Goal: Transaction & Acquisition: Subscribe to service/newsletter

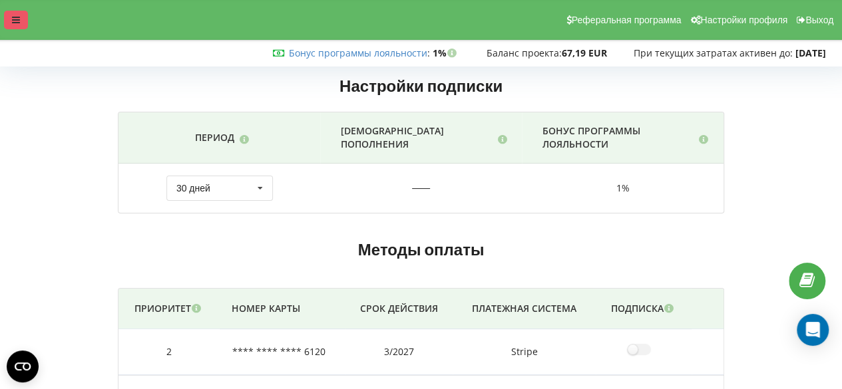
click at [13, 17] on icon at bounding box center [16, 19] width 8 height 9
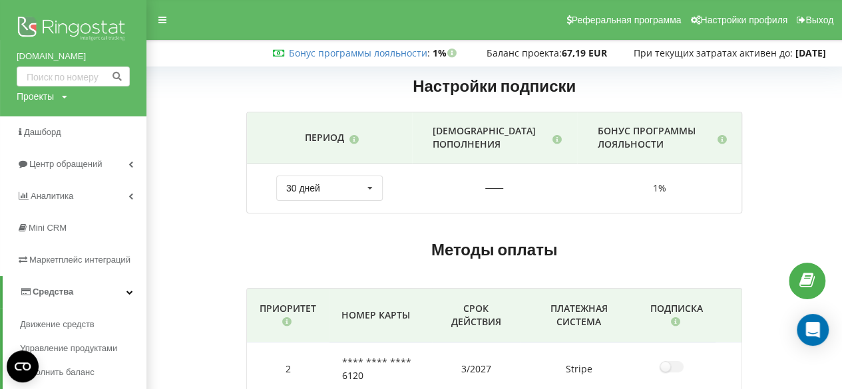
click at [100, 294] on link "Средства" at bounding box center [75, 292] width 144 height 32
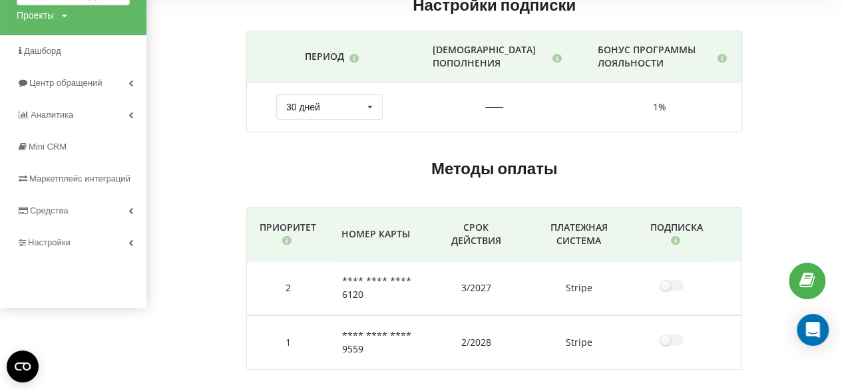
scroll to position [89, 0]
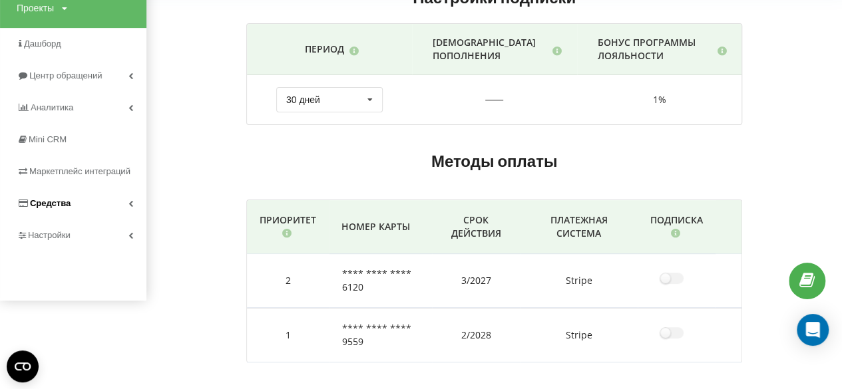
click at [120, 201] on link "Средства" at bounding box center [73, 204] width 146 height 32
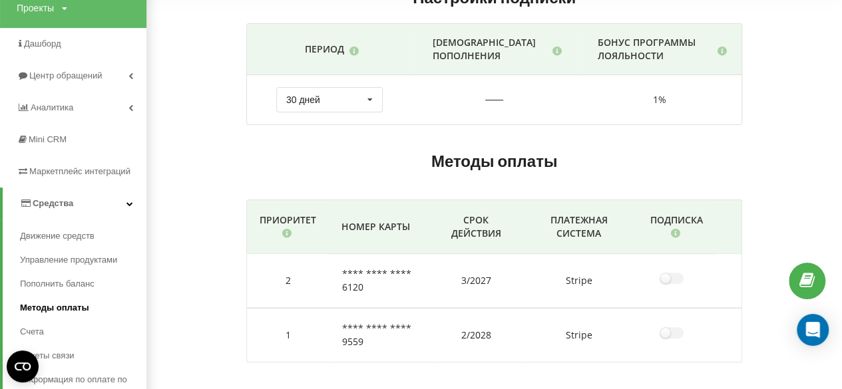
click at [62, 312] on span "Методы оплаты" at bounding box center [54, 307] width 69 height 13
click at [61, 305] on span "Методы оплаты" at bounding box center [54, 307] width 69 height 13
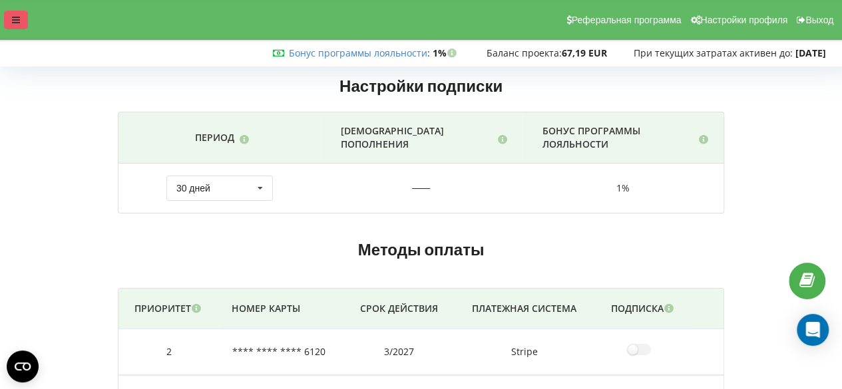
click at [16, 14] on div at bounding box center [16, 20] width 24 height 19
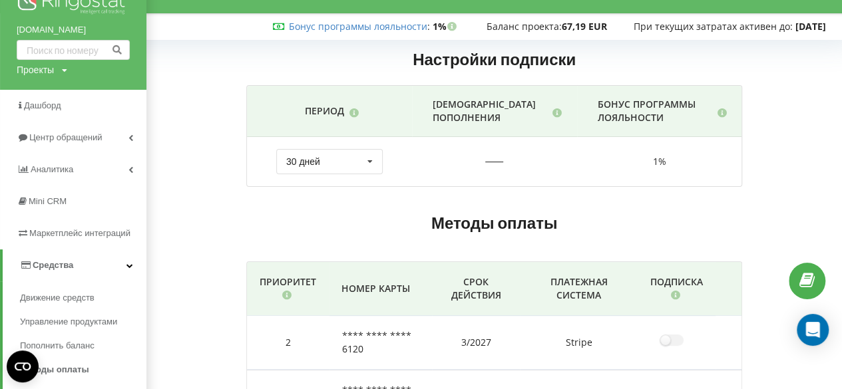
scroll to position [53, 0]
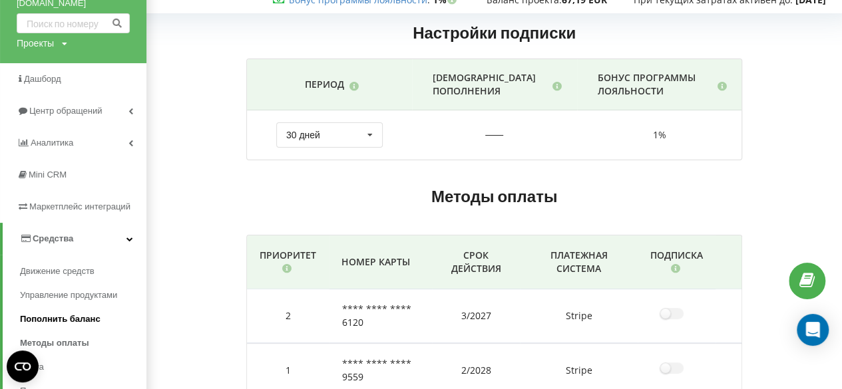
click at [69, 315] on span "Пополнить баланс" at bounding box center [60, 319] width 81 height 13
drag, startPoint x: 69, startPoint y: 315, endPoint x: 56, endPoint y: 322, distance: 14.3
click at [56, 322] on span "Пополнить баланс" at bounding box center [60, 319] width 81 height 13
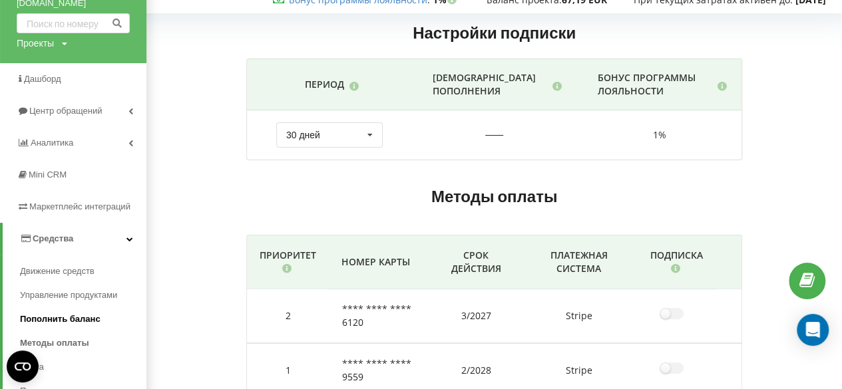
click at [56, 322] on span "Пополнить баланс" at bounding box center [60, 319] width 81 height 13
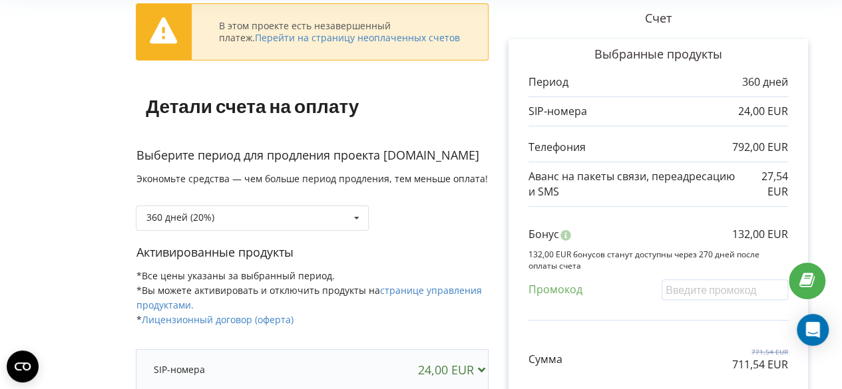
scroll to position [95, 0]
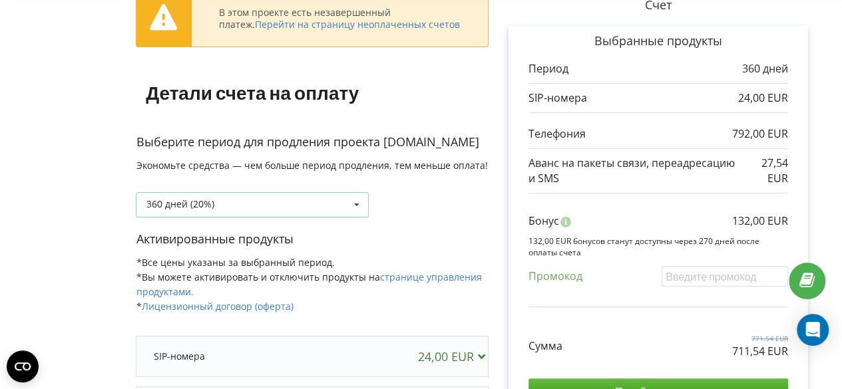
click at [355, 212] on icon at bounding box center [357, 205] width 20 height 25
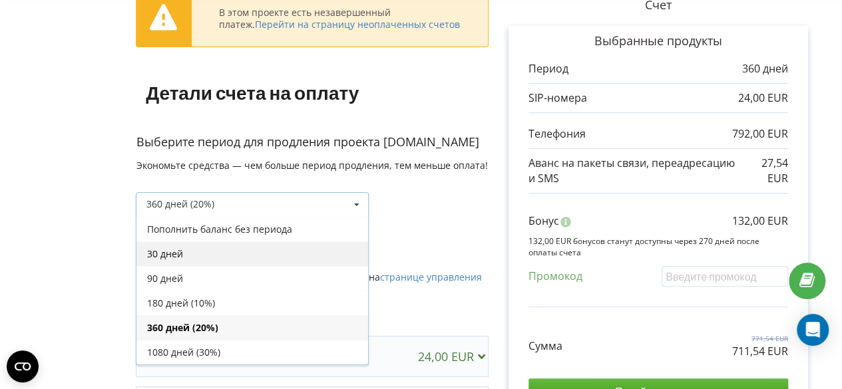
click at [245, 249] on div "30 дней" at bounding box center [252, 254] width 232 height 25
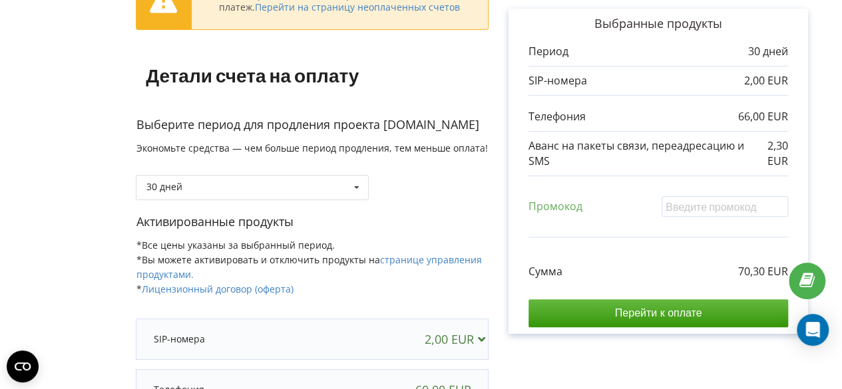
scroll to position [106, 0]
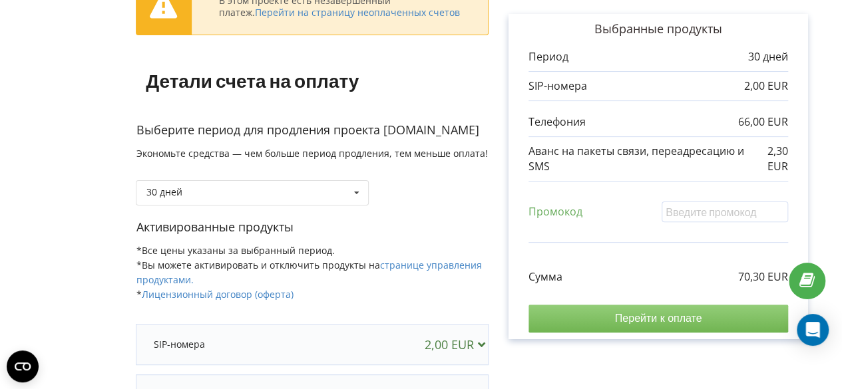
click at [673, 317] on input "Перейти к оплате" at bounding box center [658, 319] width 260 height 28
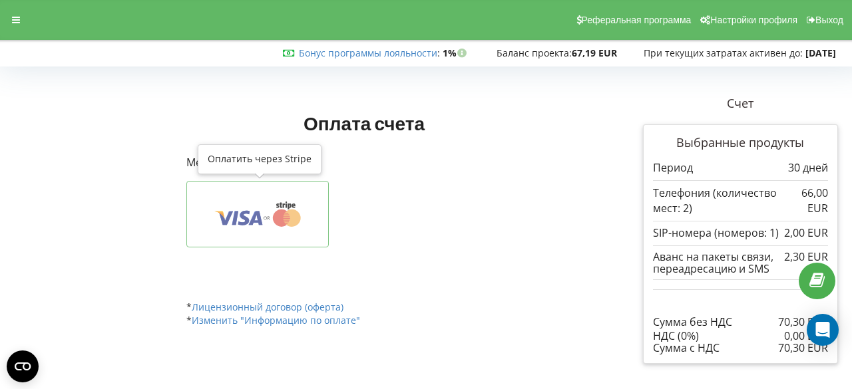
click at [256, 219] on icon at bounding box center [257, 214] width 101 height 25
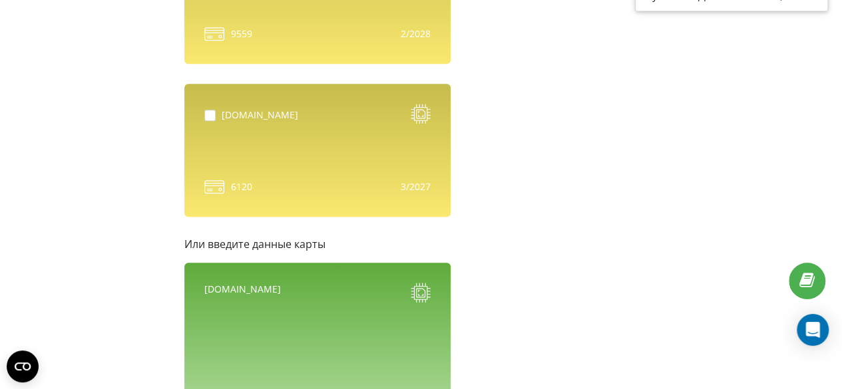
scroll to position [365, 0]
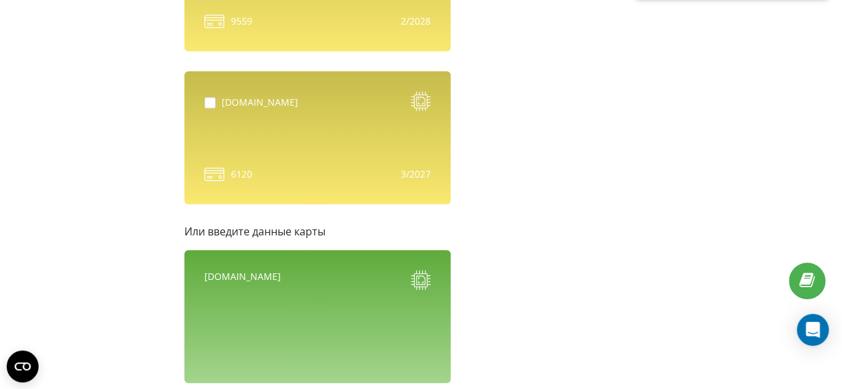
click at [381, 324] on div "[DOMAIN_NAME]" at bounding box center [317, 316] width 266 height 133
click at [237, 230] on p "Или введите данные карты" at bounding box center [386, 231] width 404 height 15
click at [305, 313] on div "[DOMAIN_NAME]" at bounding box center [317, 316] width 266 height 133
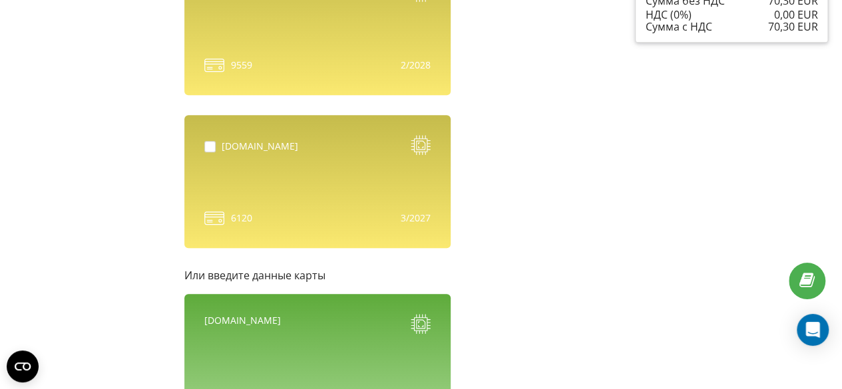
scroll to position [331, 0]
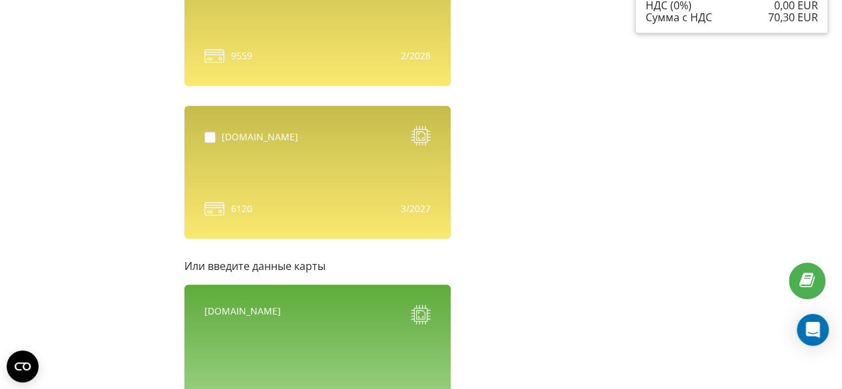
click at [302, 321] on div "[DOMAIN_NAME]" at bounding box center [317, 316] width 226 height 23
drag, startPoint x: 302, startPoint y: 321, endPoint x: 260, endPoint y: 272, distance: 65.6
click at [260, 272] on form "Выберите сохраненную карту 9559" at bounding box center [386, 234] width 404 height 686
click at [260, 272] on p "Или введите данные карты" at bounding box center [386, 266] width 404 height 15
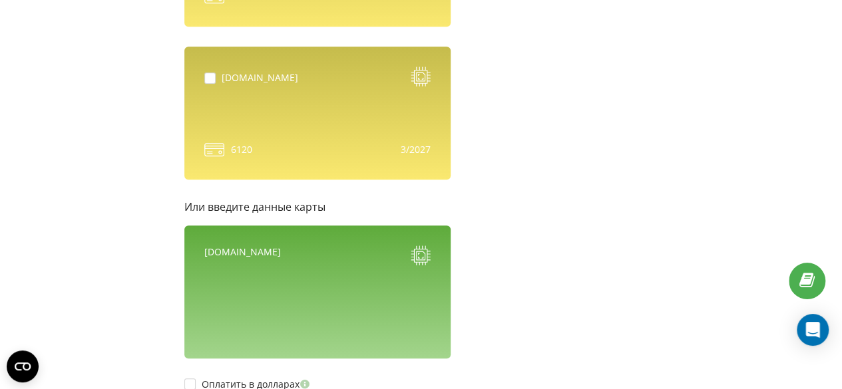
scroll to position [411, 0]
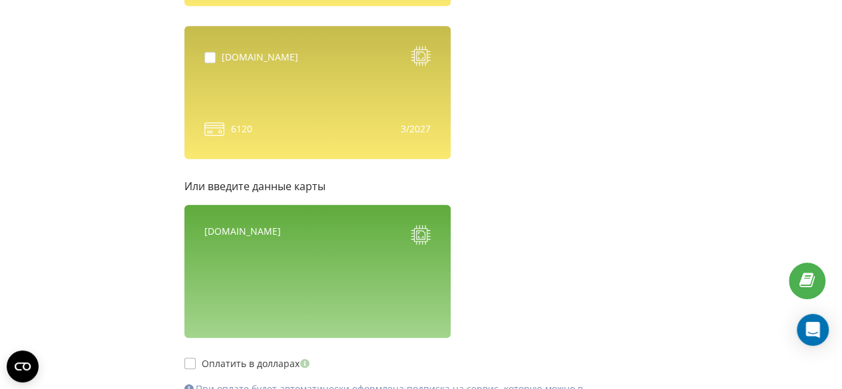
click at [189, 359] on label "Оплатить в долларах" at bounding box center [248, 363] width 128 height 11
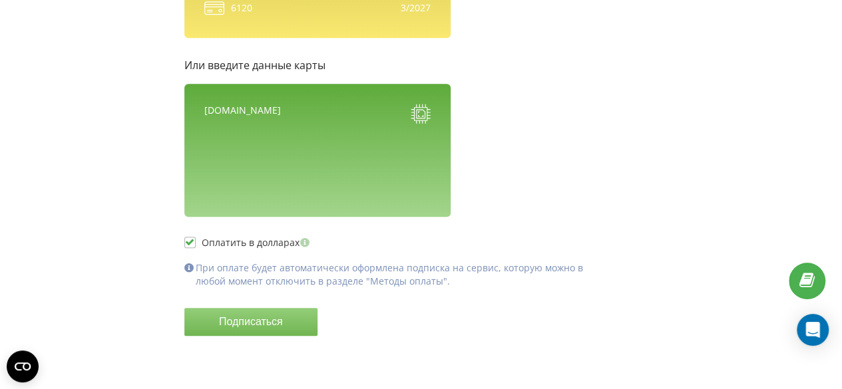
click at [189, 242] on label "Оплатить в долларах" at bounding box center [248, 242] width 128 height 11
click at [421, 116] on icon at bounding box center [421, 114] width 20 height 20
click at [371, 167] on div "[DOMAIN_NAME]" at bounding box center [317, 150] width 266 height 133
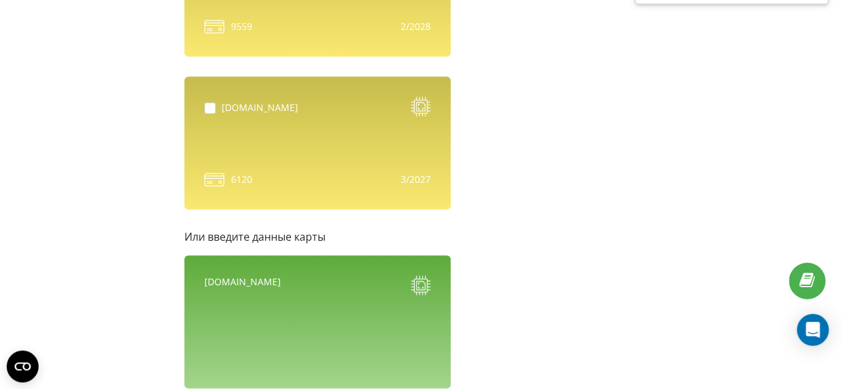
scroll to position [478, 0]
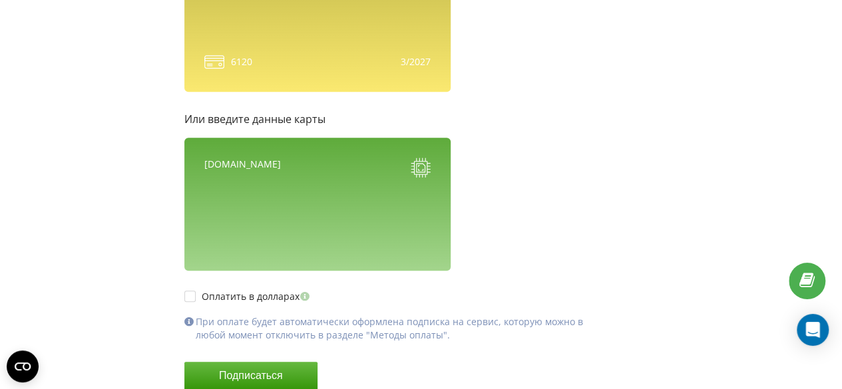
click at [333, 207] on div "[DOMAIN_NAME]" at bounding box center [317, 204] width 266 height 133
click at [186, 295] on label "Оплатить в долларах" at bounding box center [248, 296] width 128 height 11
click at [189, 297] on label "Оплатить в долларах" at bounding box center [248, 296] width 128 height 11
checkbox input "false"
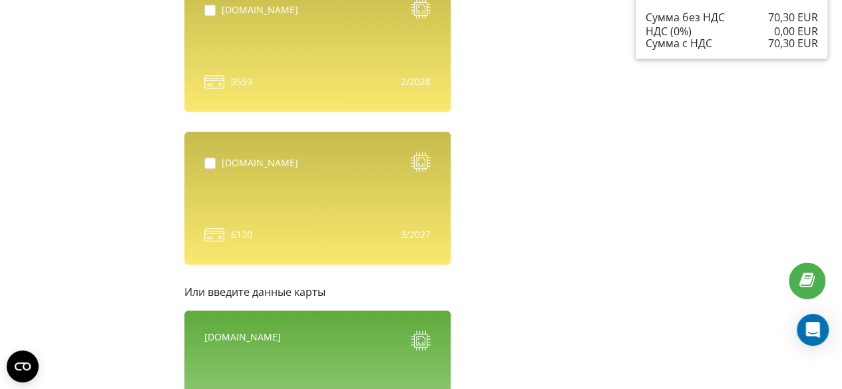
scroll to position [532, 0]
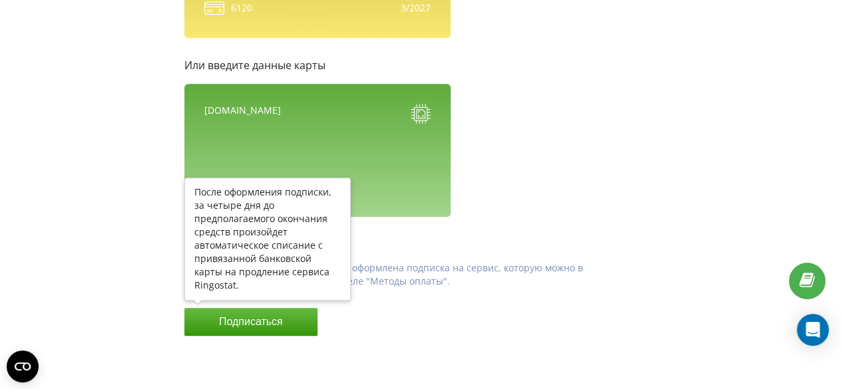
click at [266, 319] on button "Подписаться" at bounding box center [250, 322] width 133 height 28
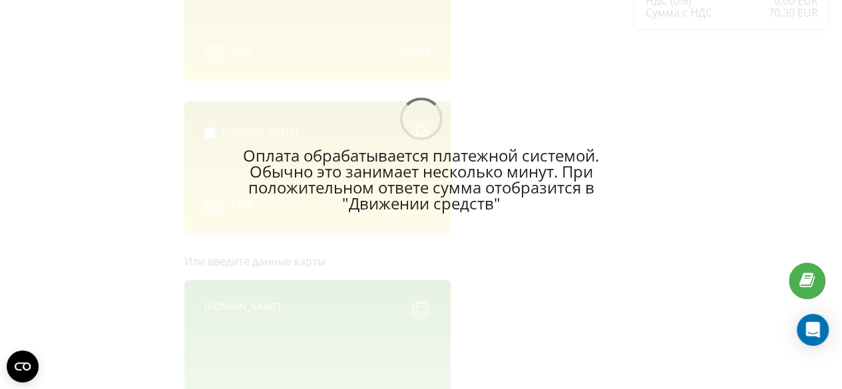
scroll to position [347, 0]
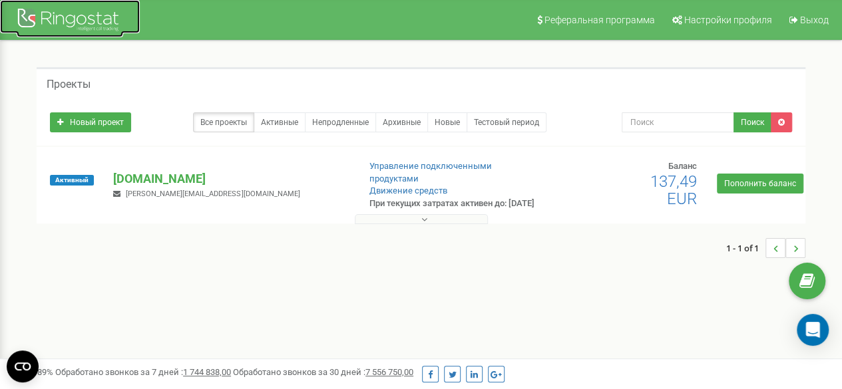
click at [63, 21] on div at bounding box center [70, 21] width 106 height 32
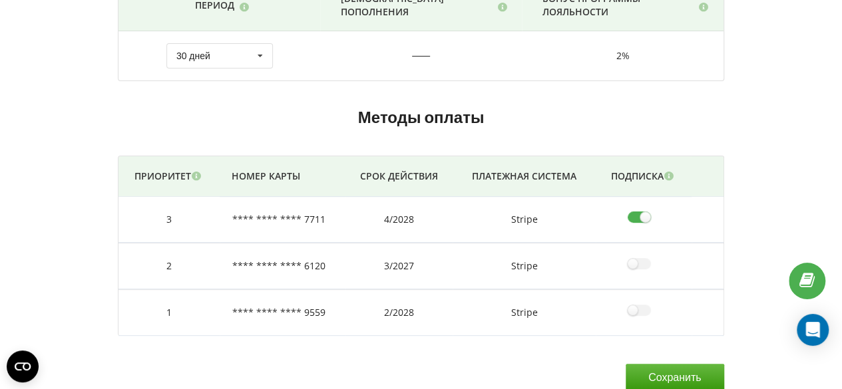
scroll to position [142, 0]
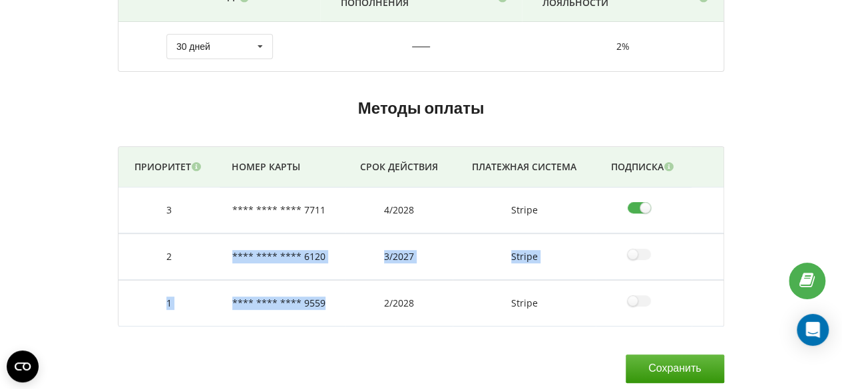
drag, startPoint x: 229, startPoint y: 254, endPoint x: 331, endPoint y: 309, distance: 116.2
click at [331, 309] on tbody "3 **** **** **** 7711 4/2028 Stripe 2 **** **** **** 6120 3/2027 Stripe 1 2/2028" at bounding box center [420, 257] width 604 height 139
copy tbody "**** **** **** 6120 3/2027 Stripe 1 **** **** **** 9559"
